Goal: Task Accomplishment & Management: Manage account settings

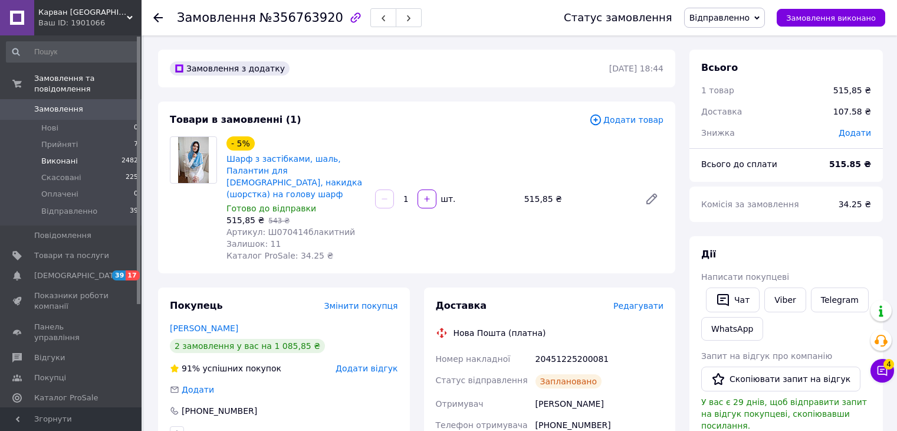
click at [60, 139] on span "Прийняті" at bounding box center [59, 144] width 37 height 11
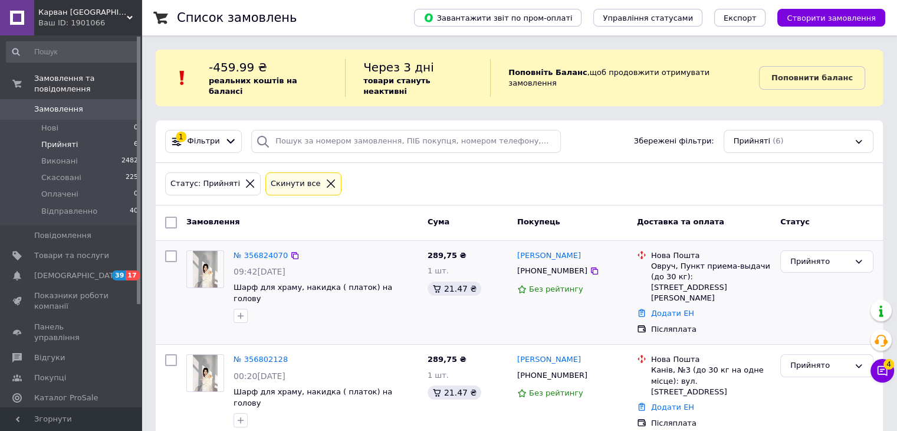
click at [547, 263] on div "[PHONE_NUMBER]" at bounding box center [552, 270] width 75 height 15
copy div "380935378978"
click at [846, 255] on div "Прийнято" at bounding box center [819, 261] width 59 height 12
click at [820, 340] on li "Відправленно" at bounding box center [827, 351] width 92 height 22
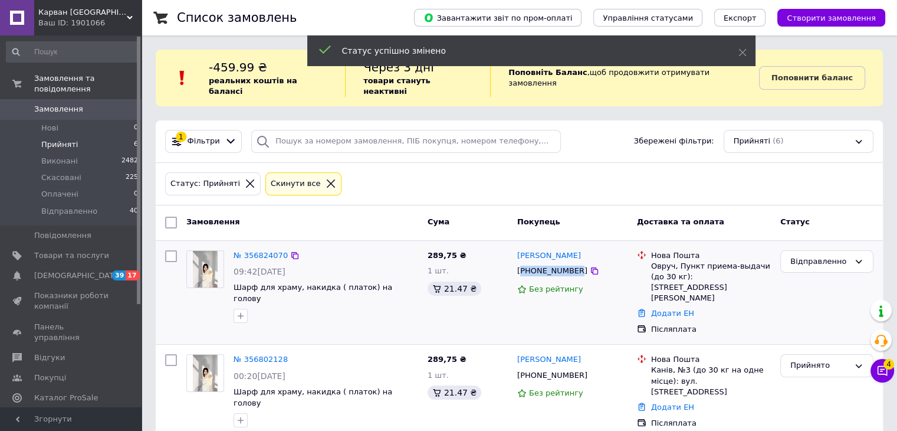
click at [253, 251] on link "№ 356824070" at bounding box center [261, 255] width 54 height 9
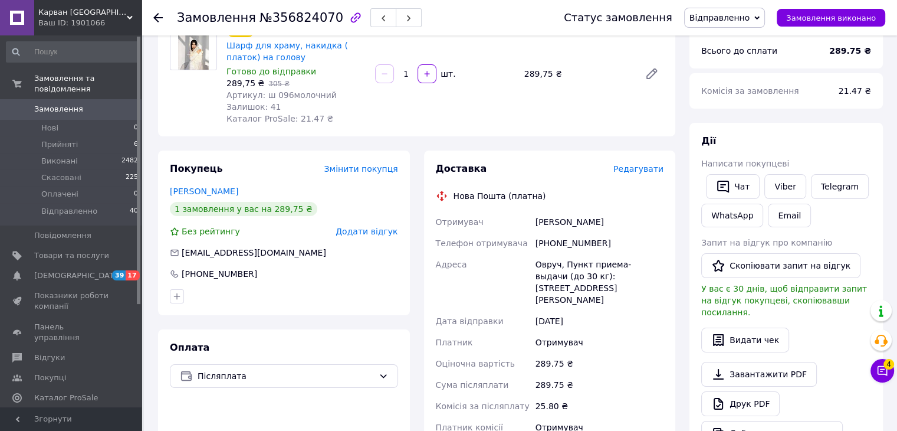
scroll to position [290, 0]
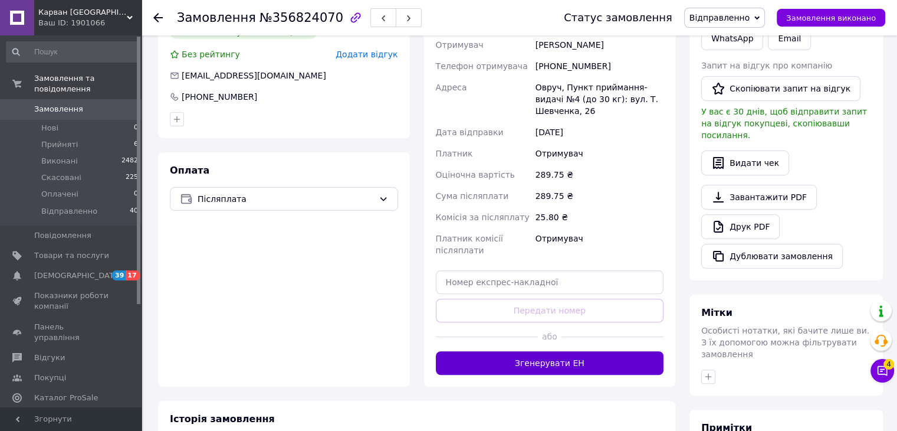
click at [533, 362] on button "Згенерувати ЕН" at bounding box center [550, 363] width 228 height 24
